Goal: Information Seeking & Learning: Check status

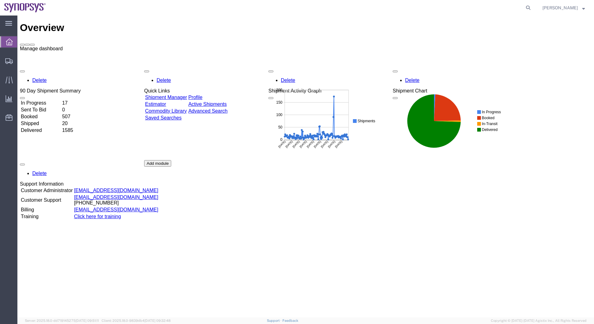
click at [32, 45] on span at bounding box center [32, 45] width 0 height 0
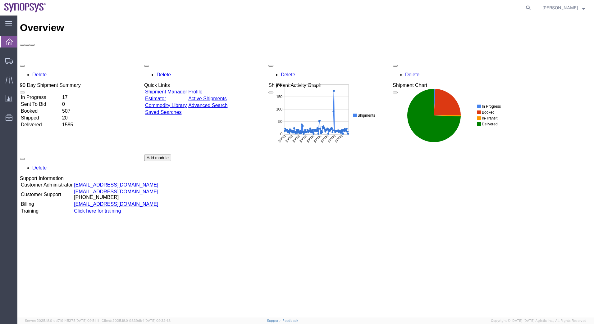
click at [43, 94] on td "In Progress" at bounding box center [41, 97] width 41 height 6
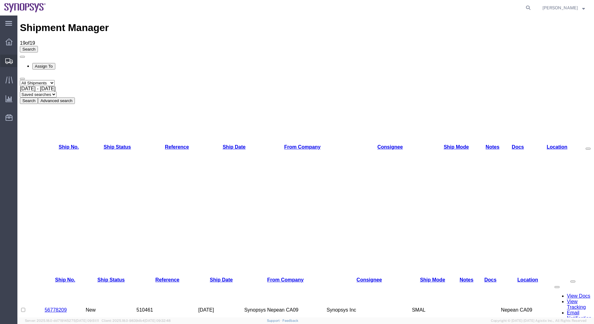
click at [21, 62] on span "Shipments" at bounding box center [19, 61] width 4 height 12
click at [21, 60] on span "Shipments" at bounding box center [19, 61] width 4 height 12
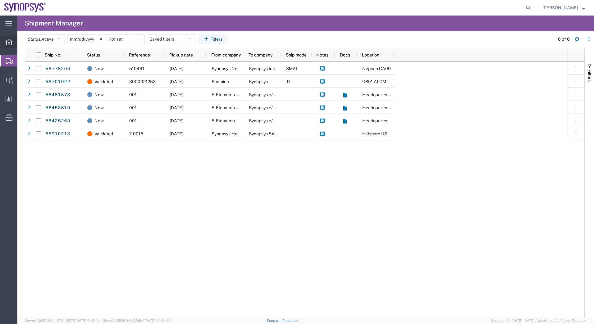
click at [8, 44] on icon at bounding box center [9, 42] width 7 height 7
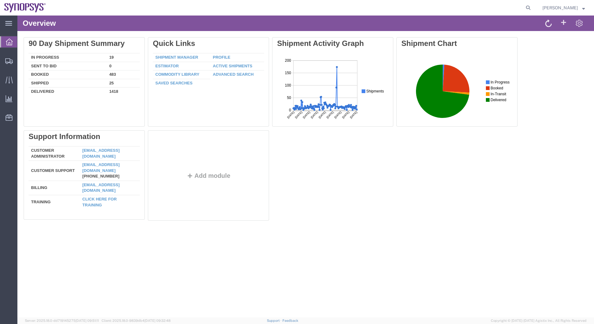
click at [6, 73] on ul "Overview Shipments Shipment Manager Estimator Traffic Analytics Ad Hoc Reports …" at bounding box center [8, 83] width 17 height 95
click at [6, 81] on icon at bounding box center [9, 79] width 7 height 7
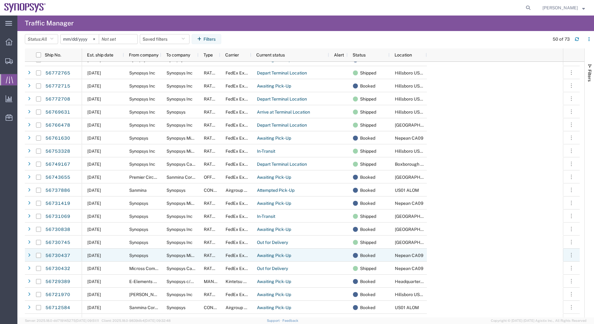
scroll to position [342, 0]
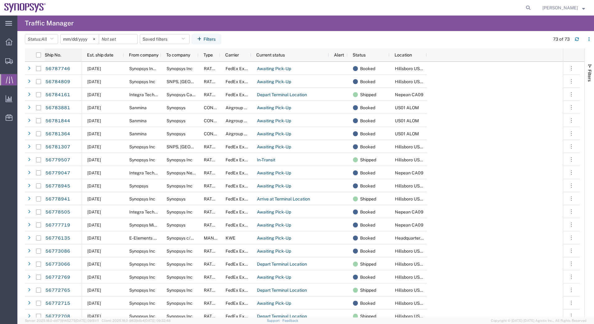
click at [52, 53] on span "Ship No." at bounding box center [53, 55] width 16 height 5
click at [166, 39] on button "Saved filters" at bounding box center [165, 39] width 50 height 10
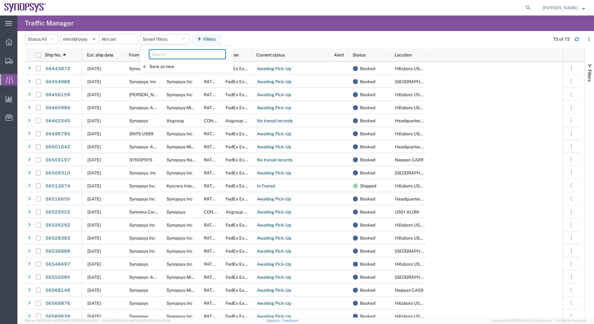
click at [167, 57] on input "search" at bounding box center [187, 54] width 77 height 10
type input "56762787"
click at [184, 60] on div "56762787" at bounding box center [186, 53] width 93 height 15
click at [187, 56] on input "56762787" at bounding box center [187, 54] width 77 height 10
click at [179, 68] on div "Save as new" at bounding box center [186, 67] width 93 height 12
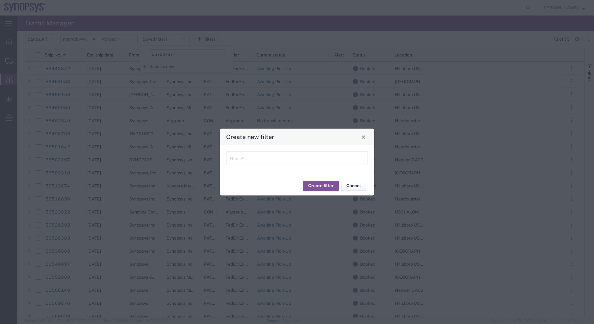
click at [362, 187] on button "Cancel" at bounding box center [353, 186] width 25 height 10
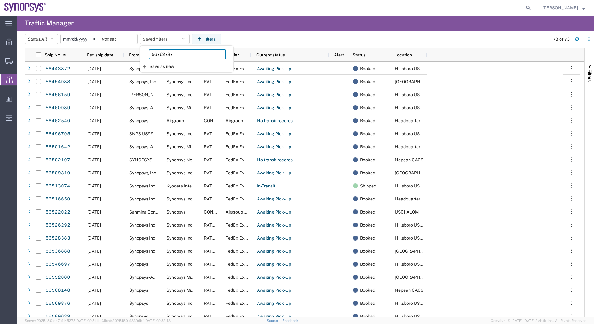
click at [177, 54] on input "56762787" at bounding box center [187, 54] width 77 height 10
click at [252, 31] on header "Status: All All Arrive at Delivery Location Arrive at Pick-Up Location Arrive a…" at bounding box center [309, 39] width 569 height 17
click at [136, 38] on div at bounding box center [118, 39] width 39 height 10
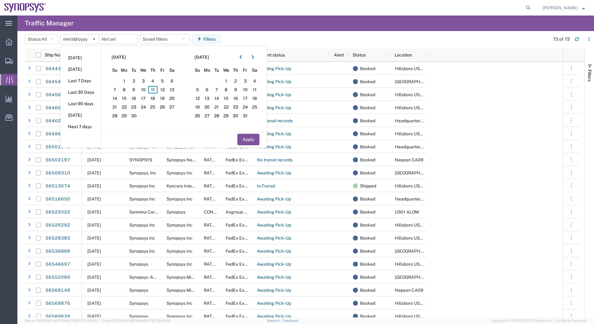
click at [136, 38] on div at bounding box center [118, 39] width 39 height 10
click at [296, 40] on agx-table-filter-chips "Status: All All Arrive at Delivery Location Arrive at Pick-Up Location Arrive a…" at bounding box center [286, 41] width 522 height 14
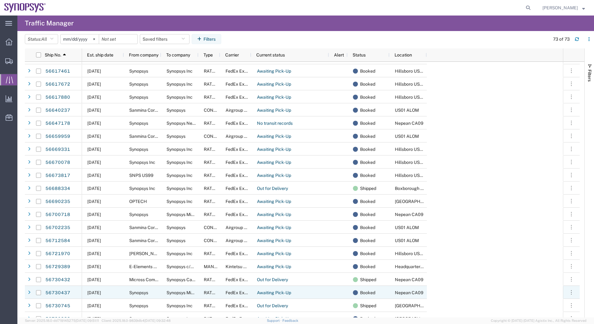
scroll to position [466, 0]
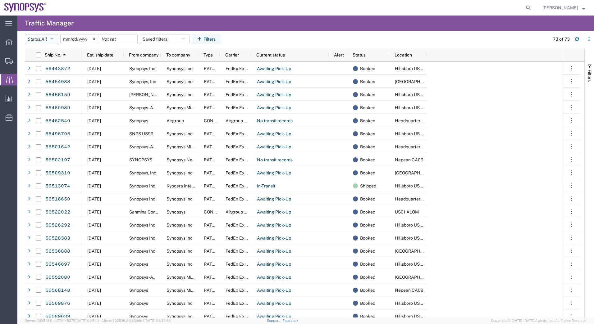
click at [56, 39] on button "Status: All" at bounding box center [41, 39] width 33 height 10
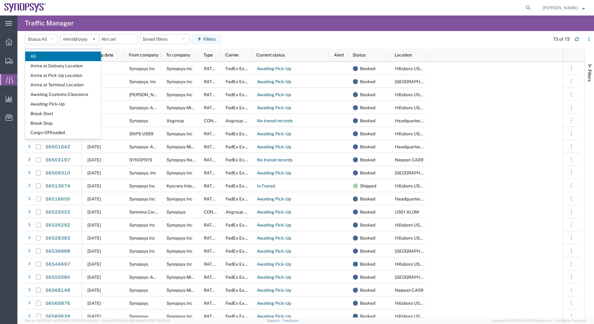
scroll to position [0, 0]
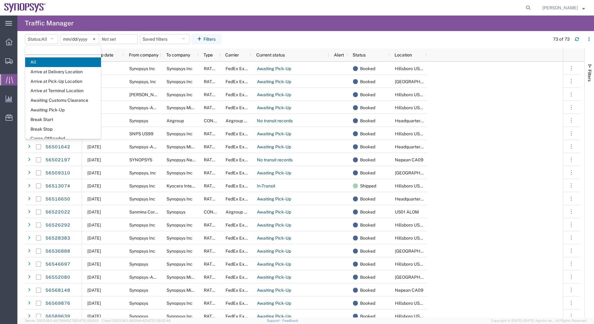
click at [63, 47] on input "text" at bounding box center [63, 50] width 76 height 9
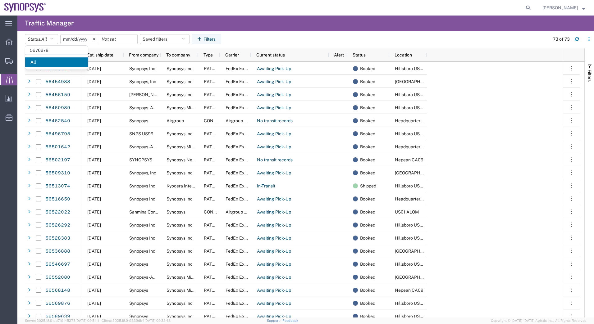
type input "56762787"
click at [40, 55] on input "checkbox" at bounding box center [38, 55] width 5 height 5
checkbox input "true"
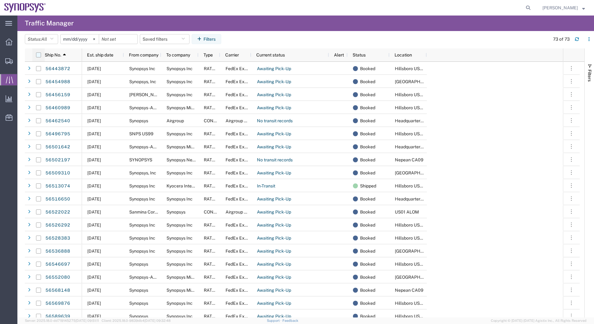
checkbox input "true"
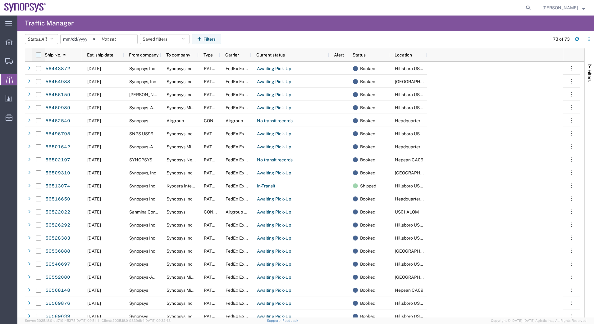
checkbox input "true"
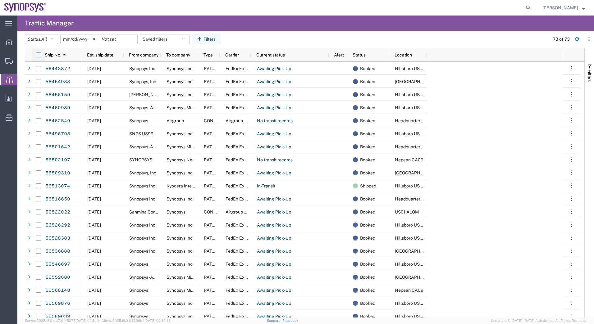
checkbox input "true"
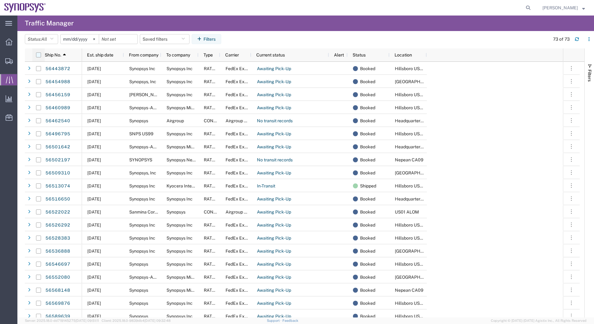
checkbox input "true"
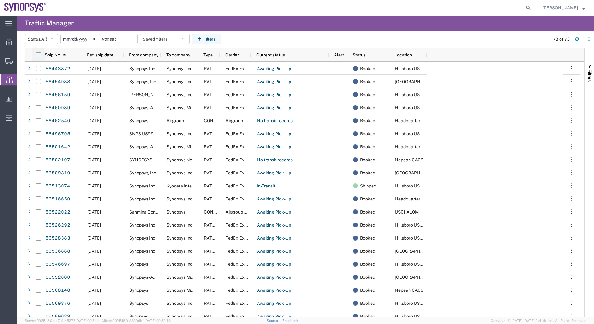
checkbox input "true"
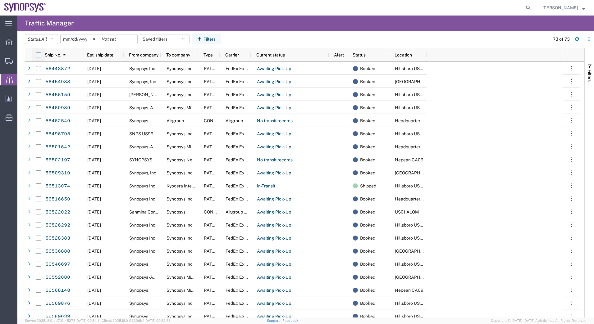
checkbox input "true"
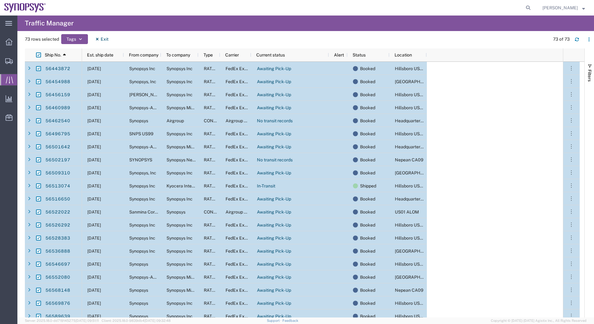
click at [71, 94] on div "56456159" at bounding box center [63, 94] width 37 height 13
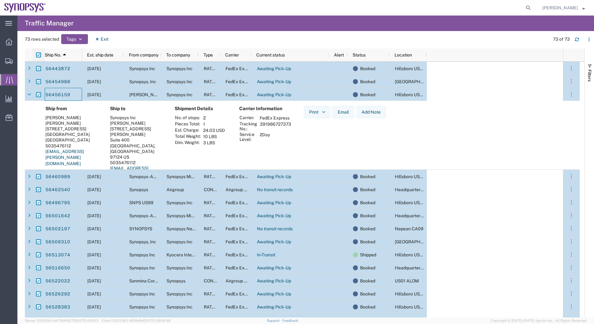
click at [38, 55] on input "checkbox" at bounding box center [38, 55] width 5 height 5
checkbox input "false"
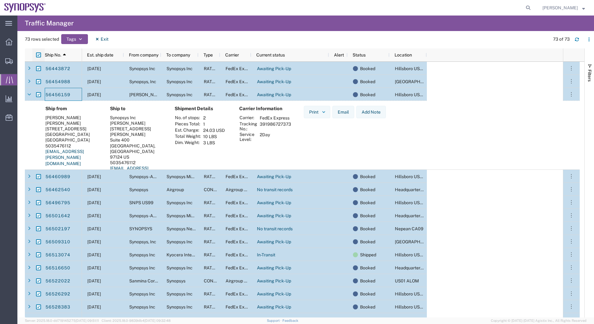
checkbox input "false"
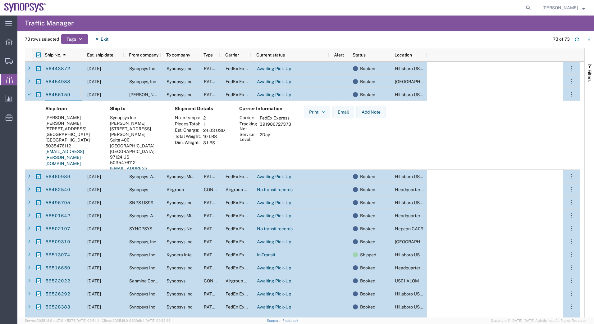
checkbox input "false"
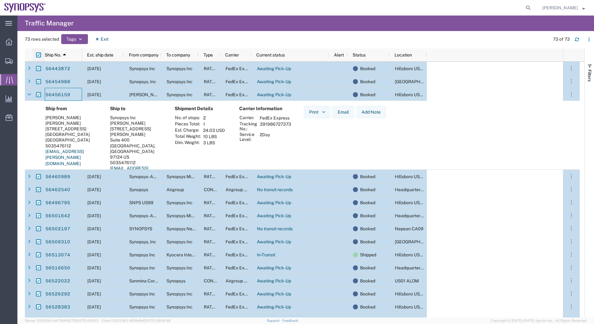
checkbox input "false"
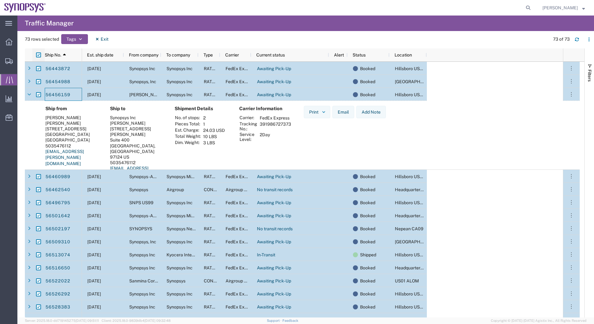
checkbox input "false"
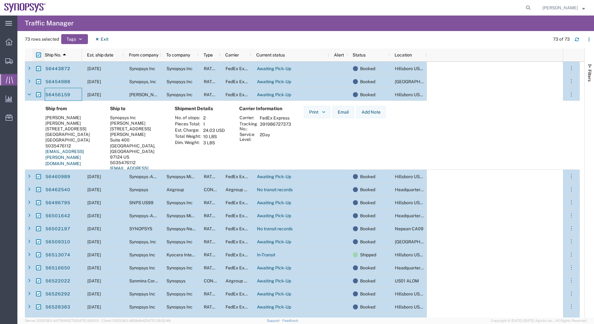
checkbox input "false"
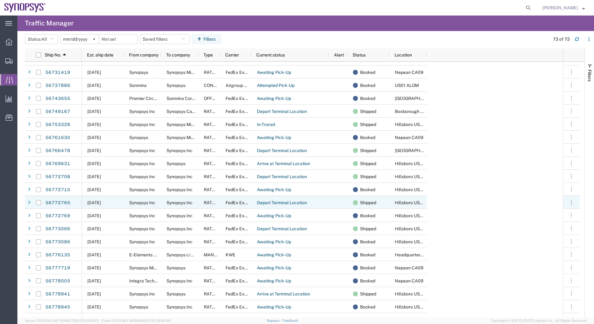
scroll to position [685, 0]
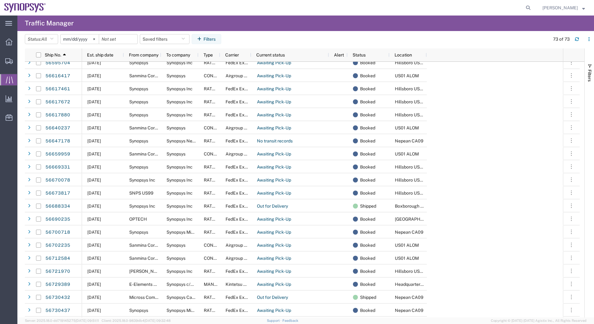
click at [6, 79] on icon at bounding box center [9, 79] width 7 height 7
click at [8, 42] on icon at bounding box center [9, 42] width 7 height 7
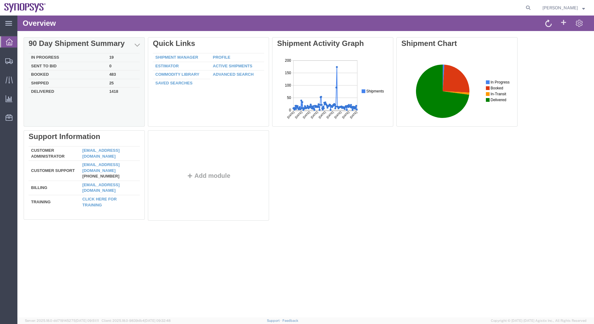
click at [52, 78] on td "Booked" at bounding box center [68, 75] width 78 height 9
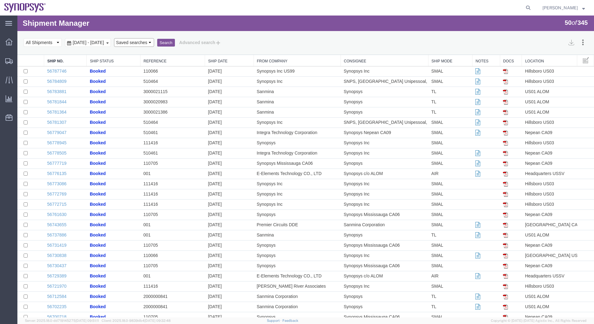
click at [154, 43] on select "Saved searches" at bounding box center [134, 42] width 40 height 9
click at [175, 43] on button "Search" at bounding box center [166, 43] width 18 height 8
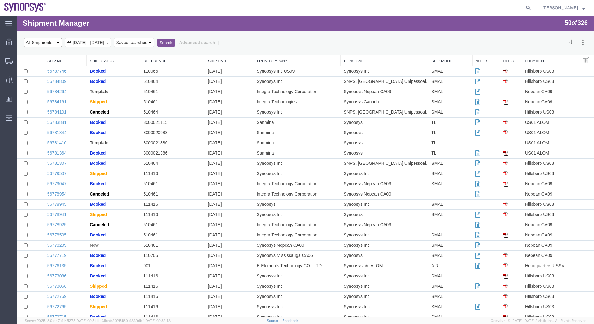
click at [56, 43] on select "Select status Active All Shipments Approved Booked Canceled Delivered Denied Ne…" at bounding box center [43, 42] width 38 height 9
click at [6, 81] on icon at bounding box center [9, 79] width 7 height 7
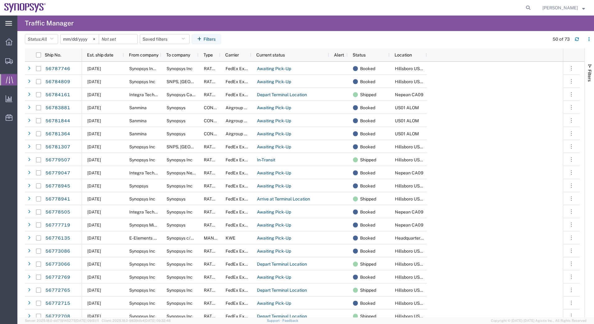
click at [8, 22] on icon at bounding box center [8, 23] width 7 height 5
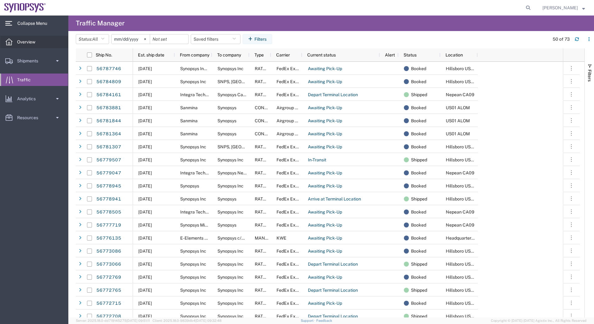
click at [9, 41] on icon at bounding box center [9, 42] width 7 height 7
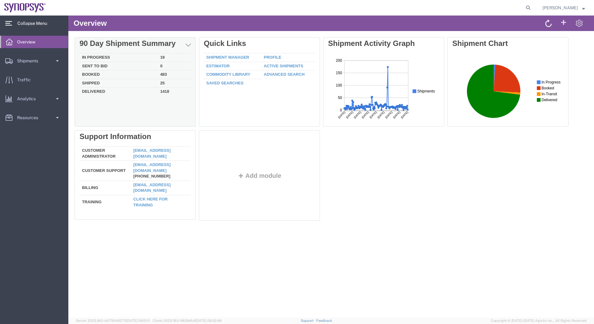
click at [102, 53] on td "In Progress" at bounding box center [119, 57] width 78 height 9
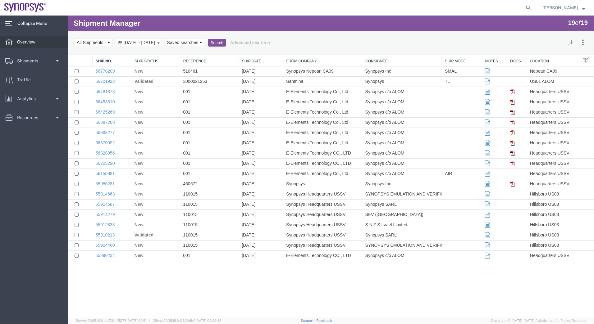
click at [30, 44] on span "Overview" at bounding box center [28, 42] width 23 height 12
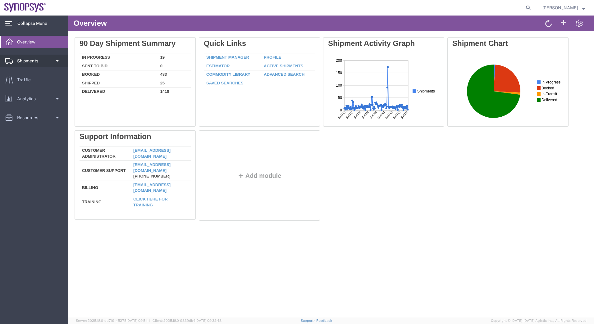
click at [44, 64] on link "Shipments" at bounding box center [34, 61] width 68 height 12
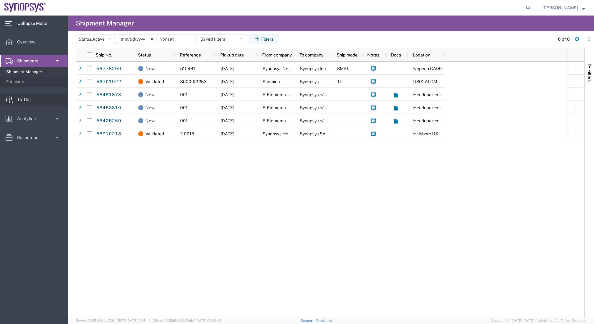
click at [38, 102] on link "Traffic" at bounding box center [34, 100] width 68 height 12
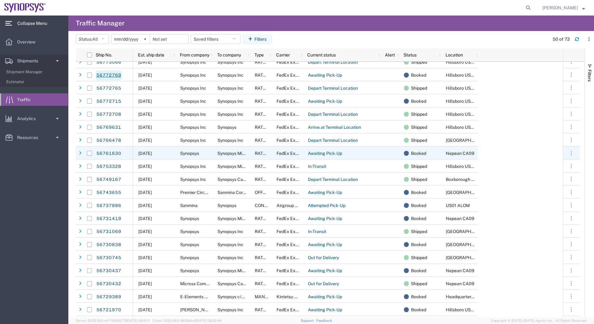
scroll to position [280, 0]
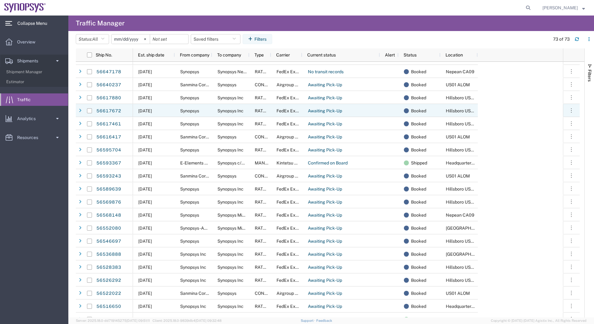
scroll to position [590, 0]
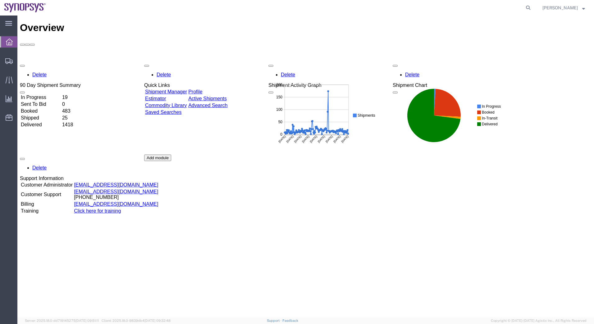
click at [100, 209] on link "Click here for training" at bounding box center [97, 211] width 47 height 5
click at [227, 96] on link "Active Shipments" at bounding box center [207, 98] width 39 height 5
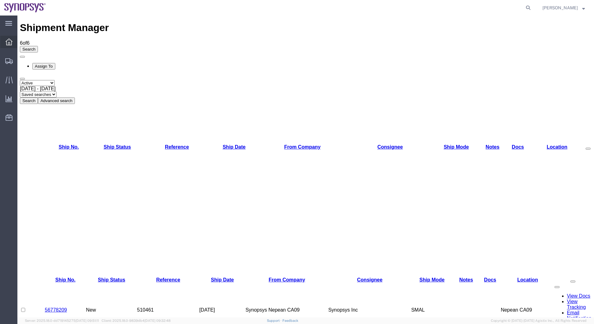
click at [10, 42] on icon at bounding box center [9, 42] width 7 height 7
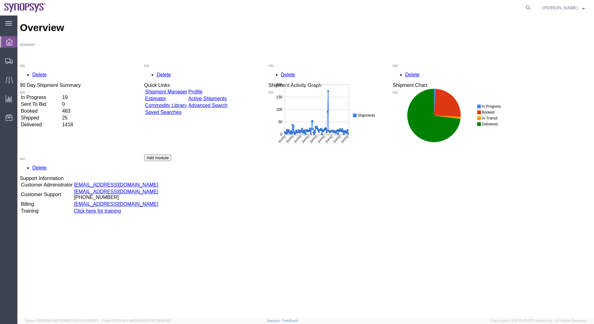
click at [227, 96] on link "Active Shipments" at bounding box center [207, 98] width 39 height 5
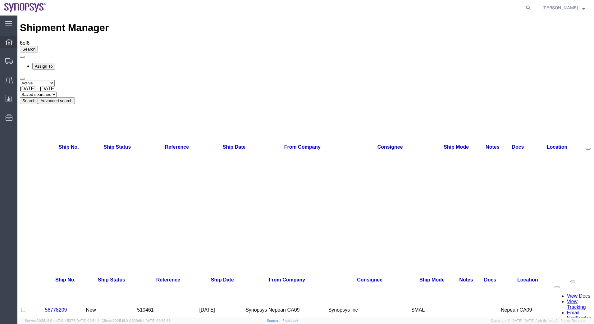
click at [9, 42] on icon at bounding box center [9, 42] width 7 height 7
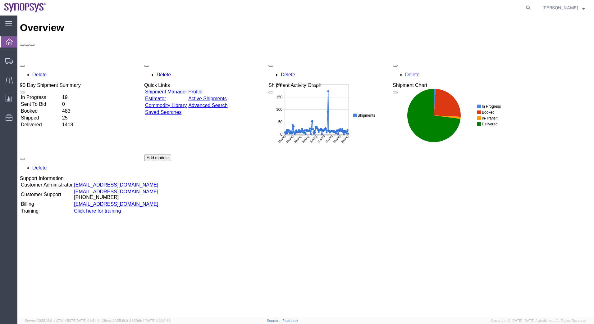
click at [227, 103] on link "Advanced Search" at bounding box center [207, 105] width 39 height 5
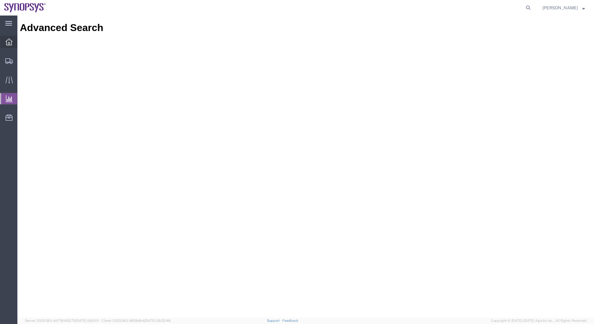
click at [8, 40] on icon at bounding box center [9, 42] width 7 height 7
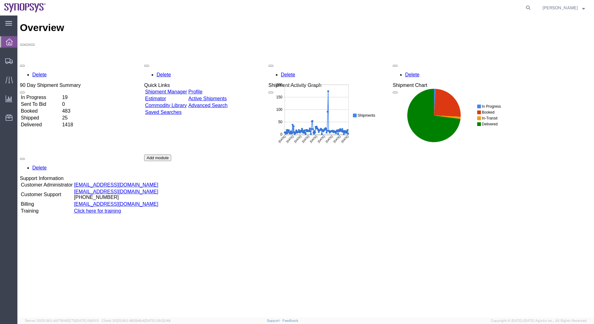
click at [41, 122] on td "Delivered" at bounding box center [41, 125] width 41 height 6
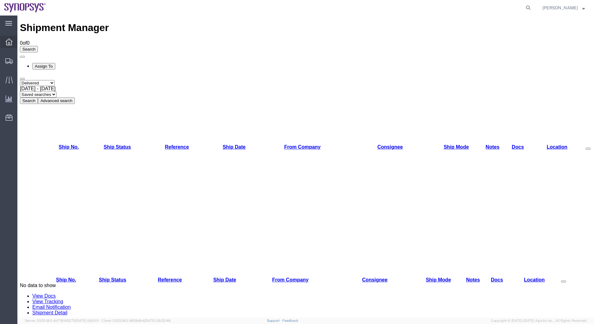
click at [4, 42] on div at bounding box center [8, 42] width 17 height 12
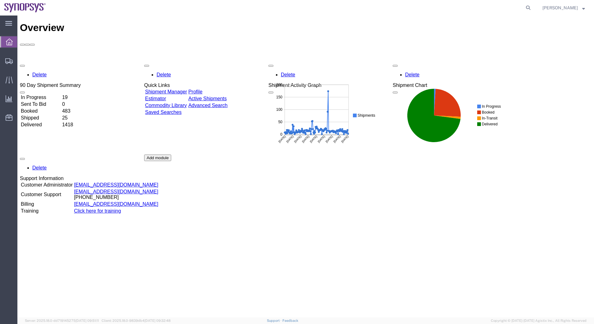
click at [187, 89] on link "Shipment Manager" at bounding box center [166, 91] width 42 height 5
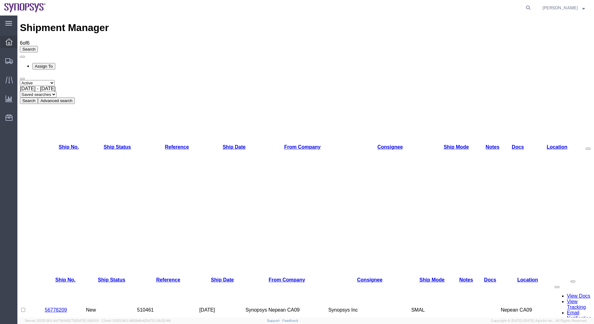
click at [7, 42] on icon at bounding box center [9, 42] width 7 height 7
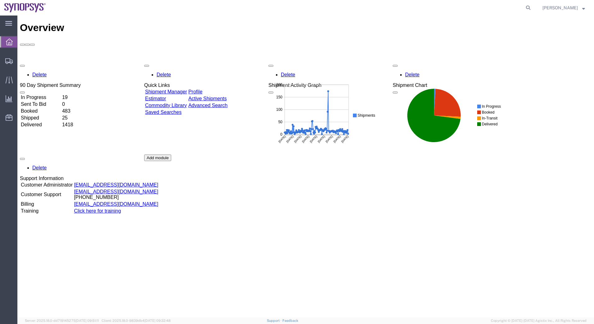
click at [39, 108] on td "Booked" at bounding box center [41, 111] width 41 height 6
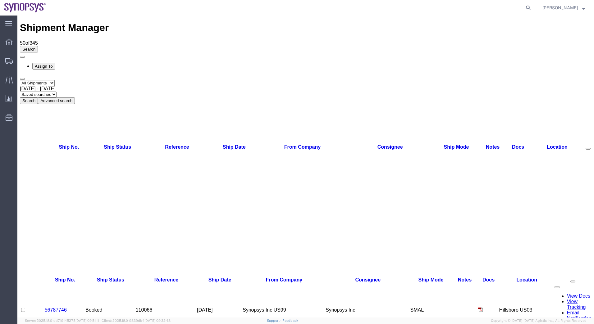
click at [62, 145] on link "Ship No." at bounding box center [69, 147] width 20 height 5
click at [57, 92] on select "Saved searches" at bounding box center [38, 95] width 37 height 6
click at [104, 145] on link "Ship Status" at bounding box center [117, 147] width 27 height 5
drag, startPoint x: 83, startPoint y: 76, endPoint x: 66, endPoint y: 61, distance: 23.3
click at [66, 145] on link "Ship No." at bounding box center [69, 147] width 20 height 5
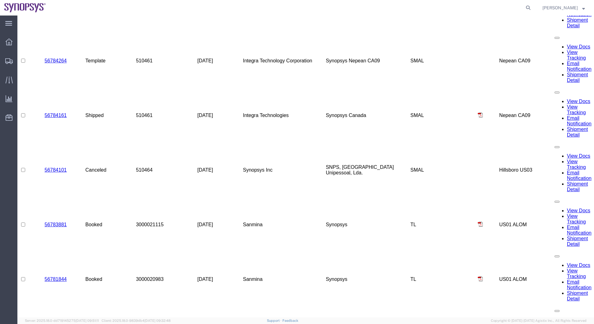
scroll to position [361, 0]
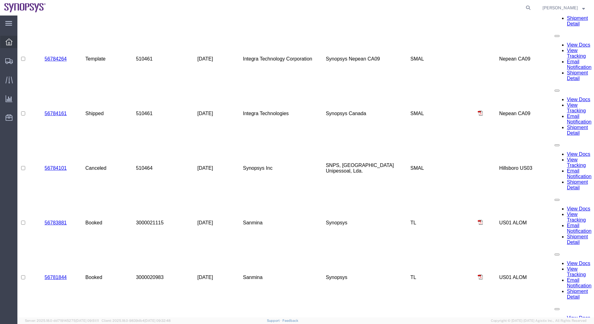
click at [5, 45] on div at bounding box center [8, 42] width 17 height 12
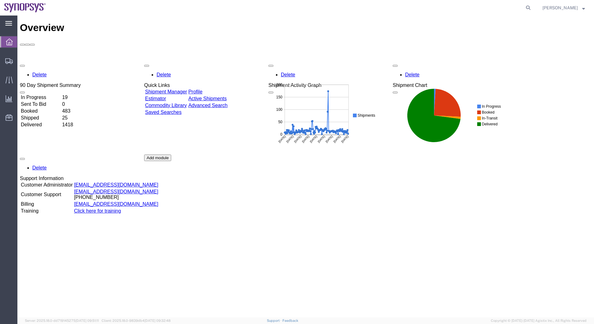
click at [4, 22] on div "main_menu Created with Sketch." at bounding box center [8, 24] width 17 height 16
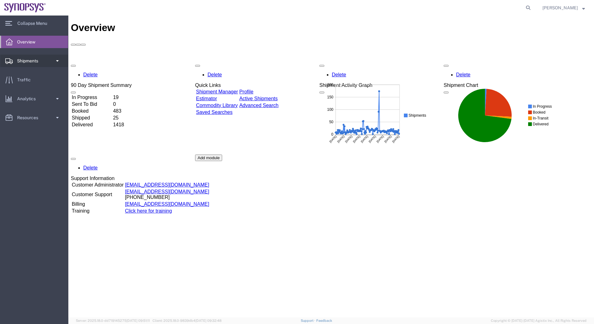
click at [21, 59] on span "Shipments" at bounding box center [29, 61] width 25 height 12
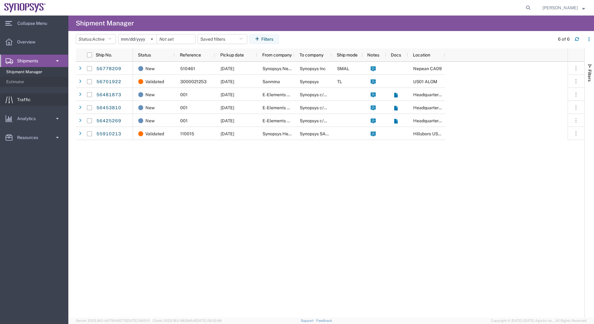
click at [21, 96] on span "Traffic" at bounding box center [26, 100] width 18 height 12
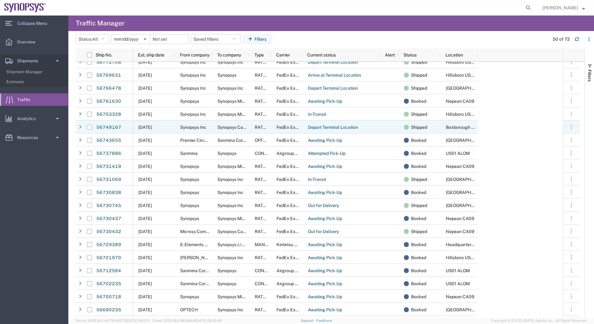
scroll to position [280, 0]
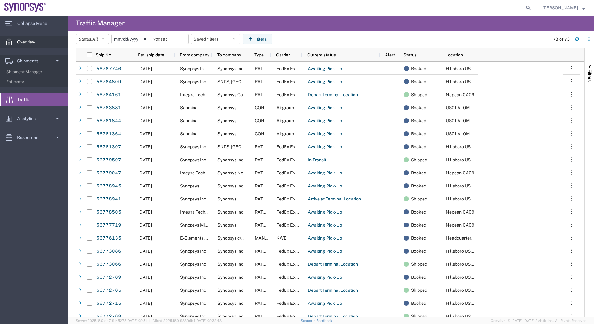
click at [27, 47] on span "Overview" at bounding box center [28, 42] width 23 height 12
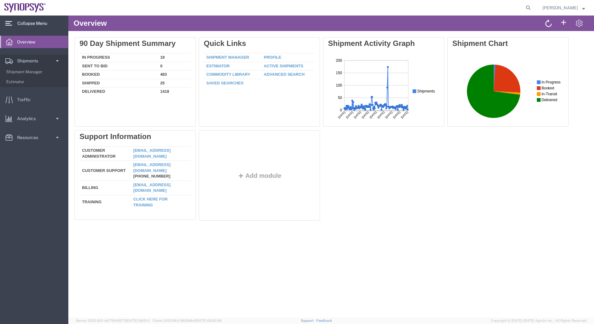
click at [32, 26] on span "Collapse Menu" at bounding box center [34, 23] width 34 height 12
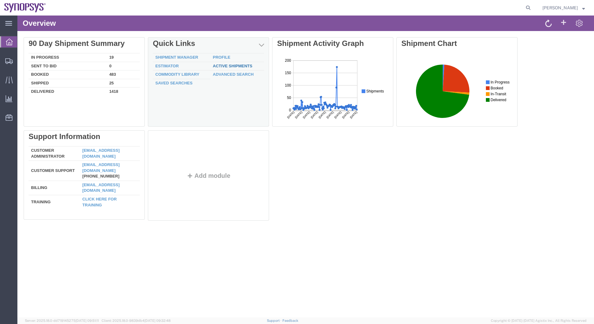
click at [231, 66] on link "Active Shipments" at bounding box center [232, 66] width 39 height 5
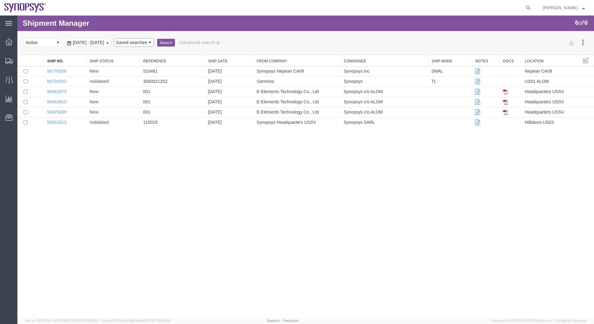
click at [154, 42] on select "Saved searches" at bounding box center [134, 42] width 40 height 9
click at [175, 41] on button "Search" at bounding box center [166, 43] width 18 height 8
click at [154, 41] on select "Saved searches" at bounding box center [134, 42] width 40 height 9
click at [163, 60] on link "Reference" at bounding box center [172, 61] width 58 height 5
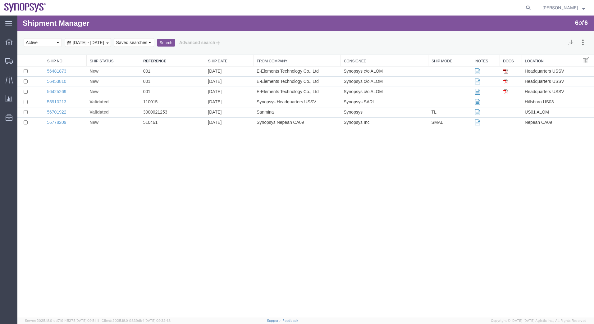
click at [118, 57] on th "Ship Status" at bounding box center [112, 60] width 53 height 11
click at [100, 62] on link "Ship Status" at bounding box center [113, 61] width 47 height 5
click at [63, 63] on link "Ship No." at bounding box center [65, 61] width 36 height 5
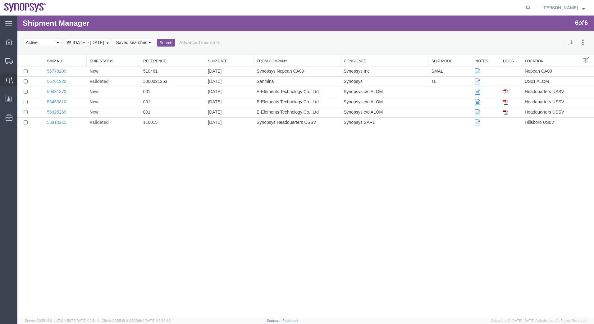
click at [14, 82] on div at bounding box center [8, 80] width 17 height 12
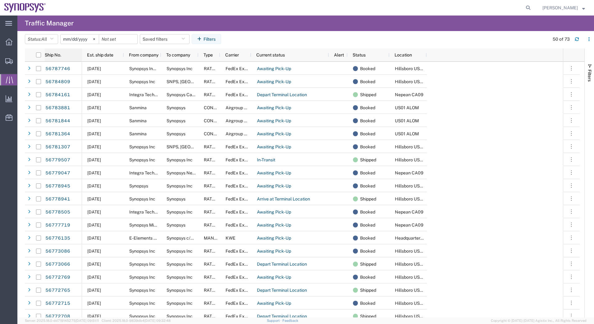
click at [61, 57] on span "Ship No." at bounding box center [53, 55] width 16 height 5
click at [65, 56] on icon at bounding box center [64, 55] width 3 height 4
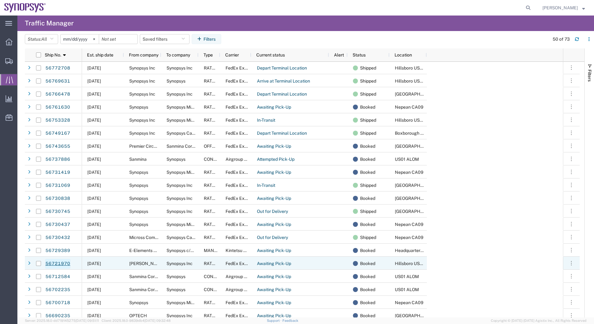
scroll to position [280, 0]
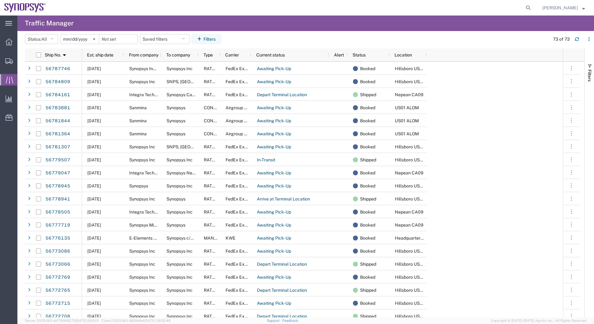
click at [10, 79] on icon at bounding box center [9, 79] width 7 height 7
click at [9, 44] on icon at bounding box center [9, 42] width 7 height 7
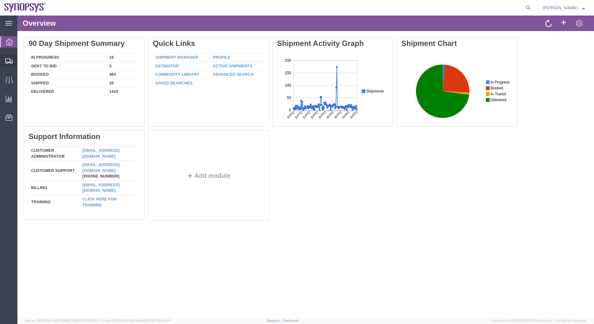
click at [7, 56] on div at bounding box center [8, 61] width 17 height 12
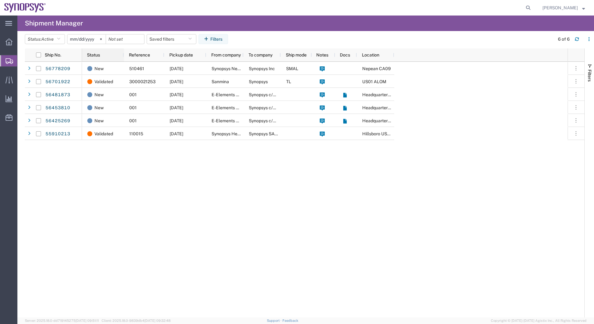
click at [91, 58] on div "Status" at bounding box center [104, 55] width 34 height 10
click at [59, 39] on icon "button" at bounding box center [58, 39] width 3 height 4
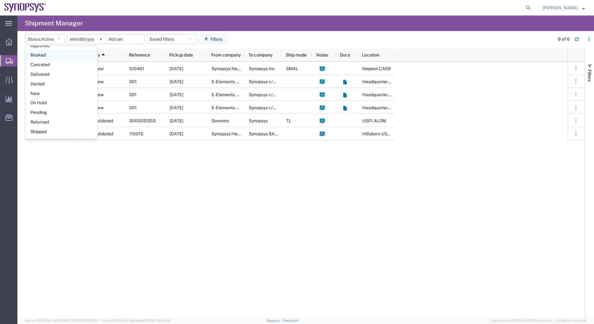
scroll to position [36, 0]
click at [41, 113] on span "Pending" at bounding box center [61, 113] width 72 height 10
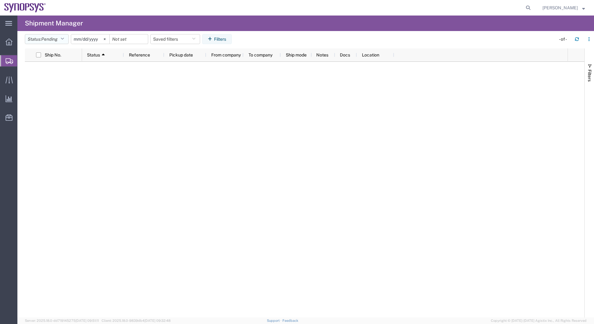
click at [64, 38] on icon "button" at bounding box center [62, 39] width 3 height 4
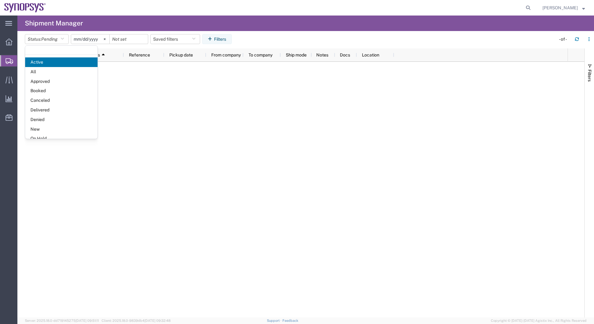
click at [63, 88] on span "Booked" at bounding box center [61, 91] width 72 height 10
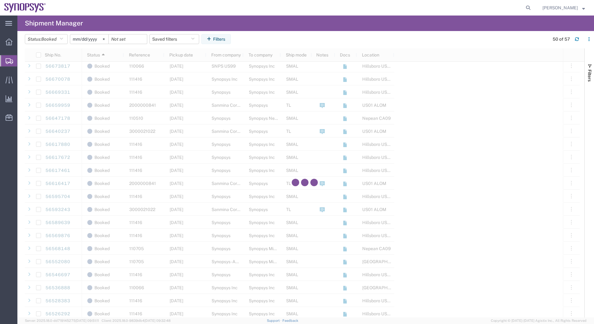
scroll to position [487, 0]
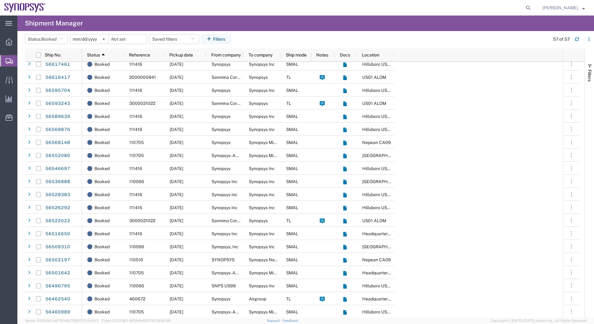
scroll to position [364, 0]
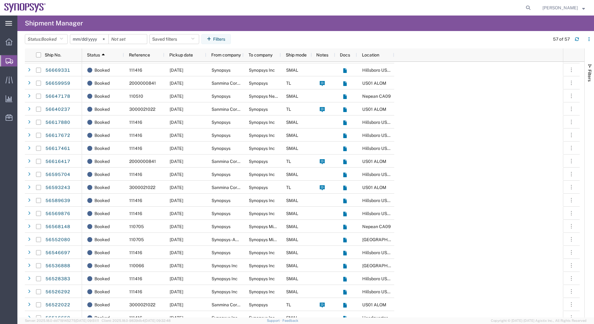
click at [12, 23] on icon at bounding box center [8, 23] width 7 height 5
